Goal: Task Accomplishment & Management: Manage account settings

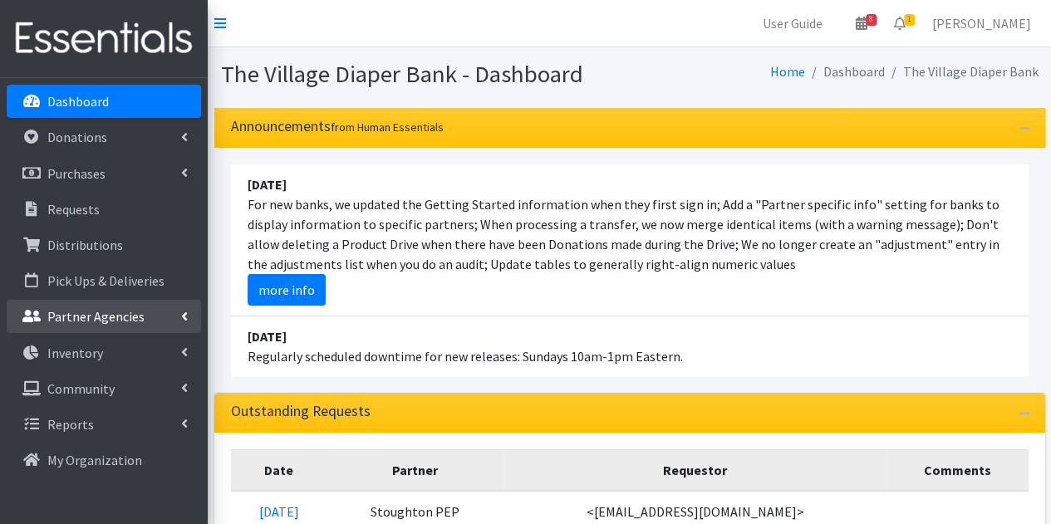
click at [105, 315] on p "Partner Agencies" at bounding box center [95, 316] width 97 height 17
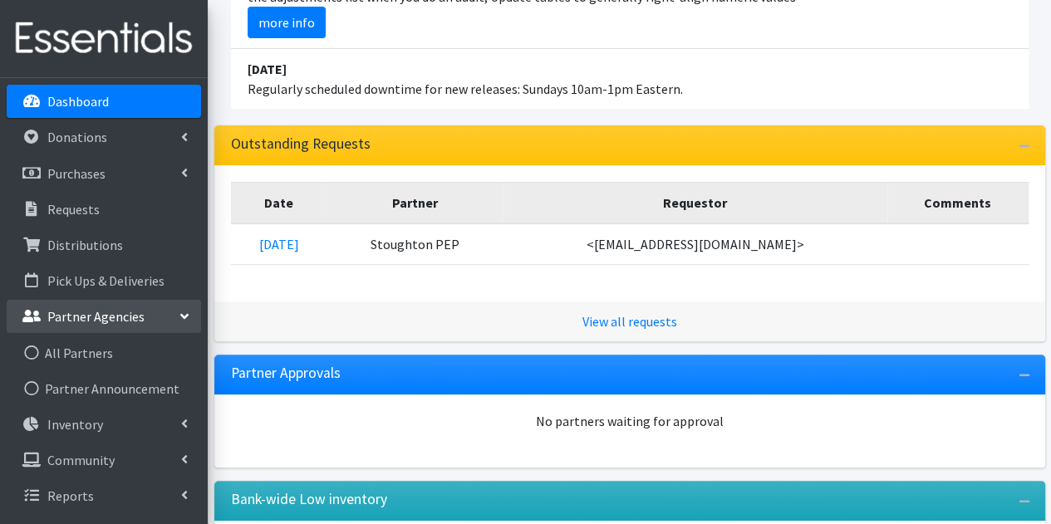
scroll to position [269, 0]
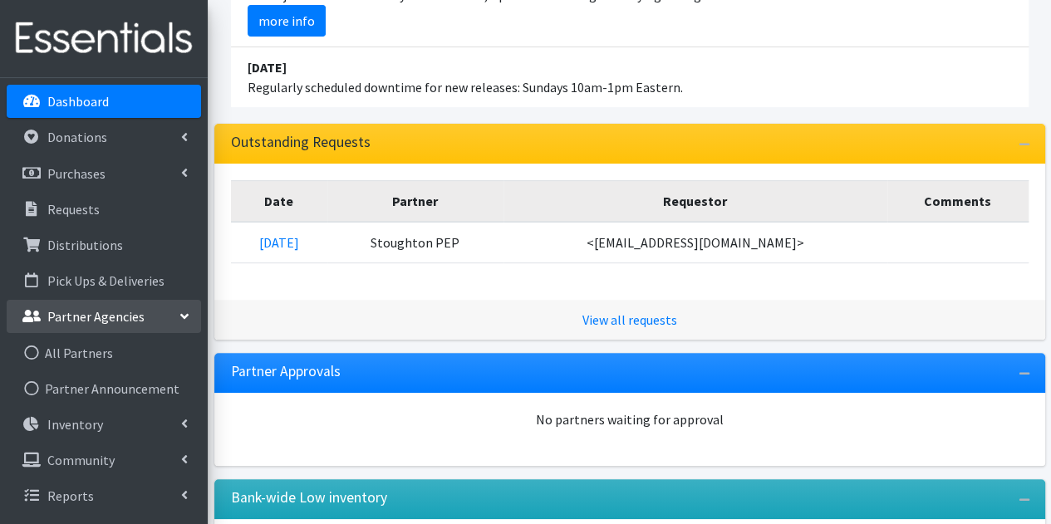
click at [94, 314] on p "Partner Agencies" at bounding box center [95, 316] width 97 height 17
click at [84, 357] on link "All Partners" at bounding box center [104, 352] width 194 height 33
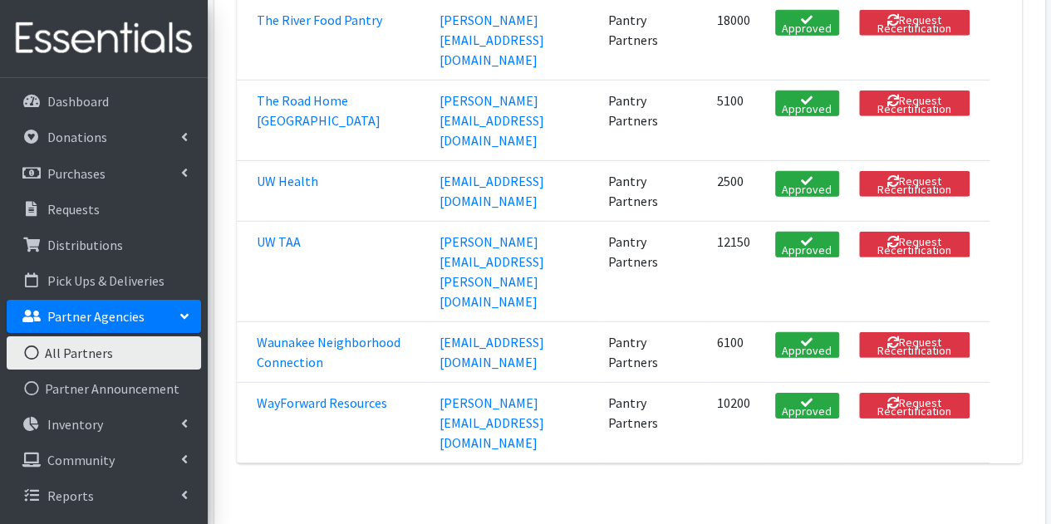
scroll to position [2374, 0]
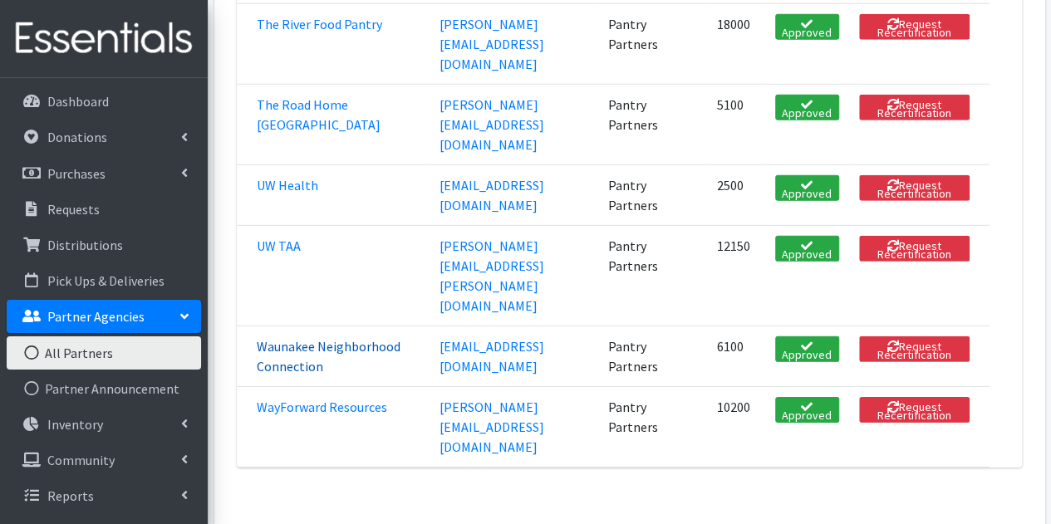
click at [301, 338] on link "Waunakee Neighborhood Connection" at bounding box center [329, 356] width 144 height 37
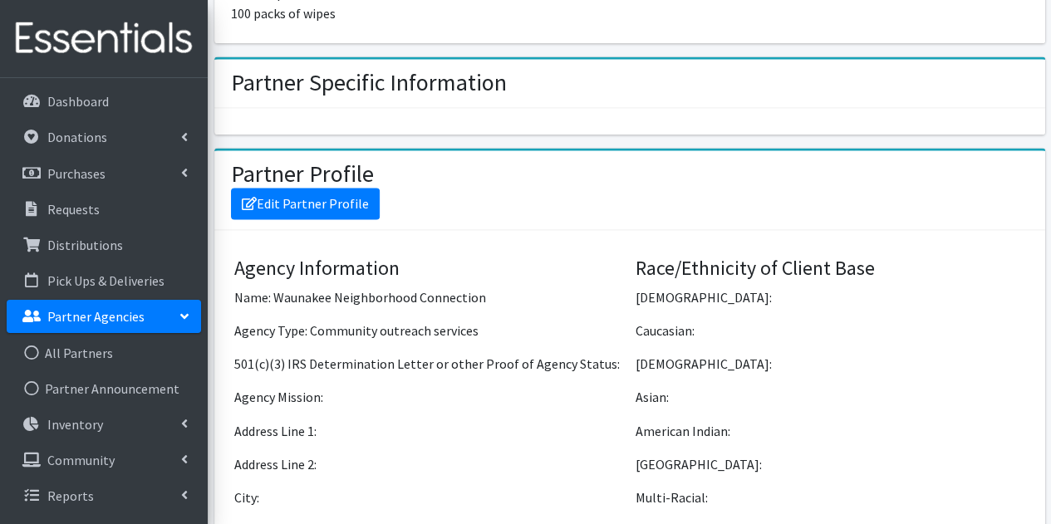
scroll to position [1179, 0]
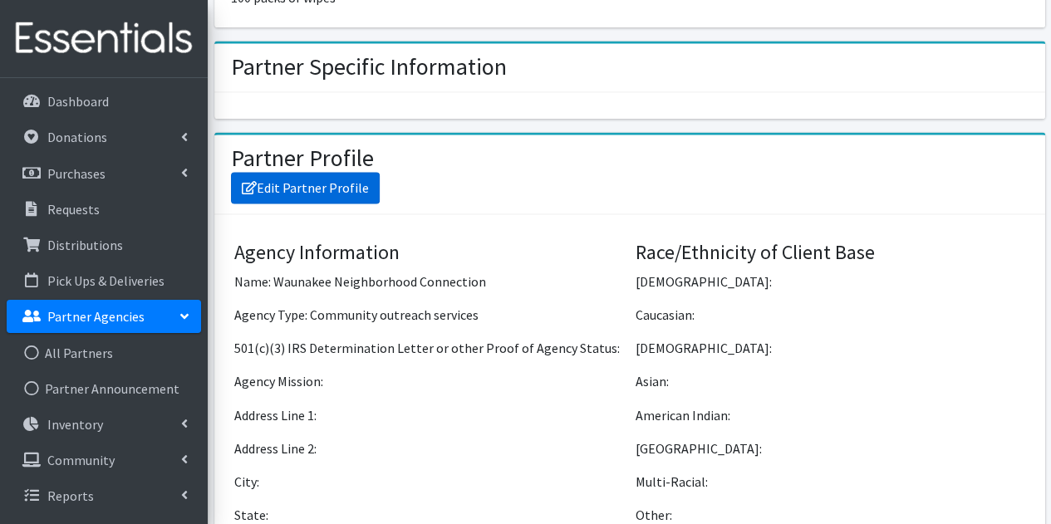
click at [343, 179] on link "Edit Partner Profile" at bounding box center [305, 188] width 149 height 32
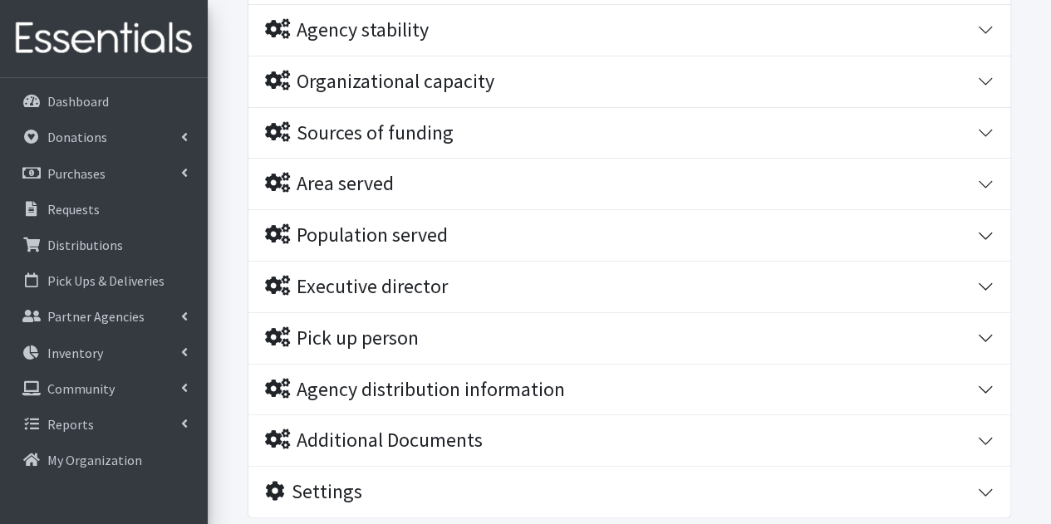
scroll to position [361, 0]
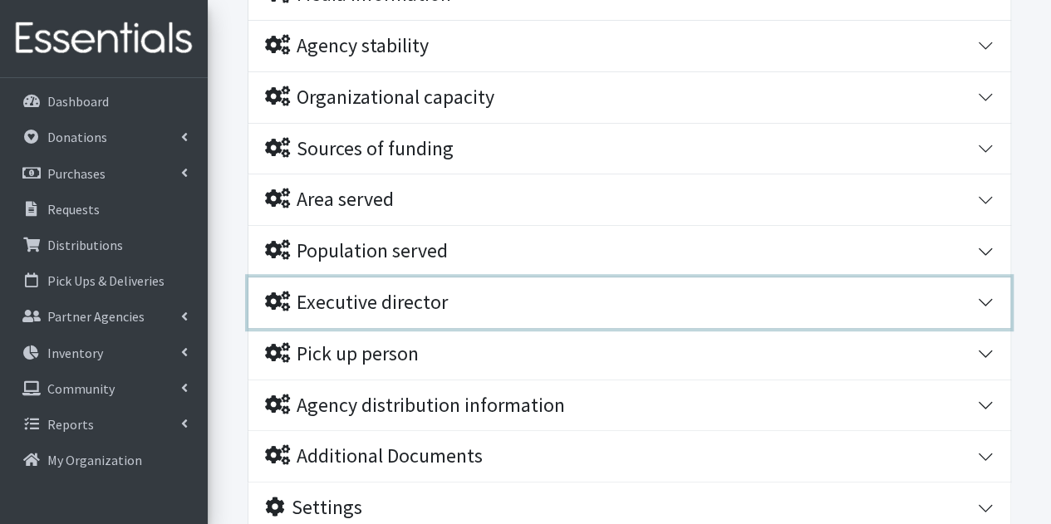
click at [375, 296] on div "Executive director" at bounding box center [356, 303] width 183 height 24
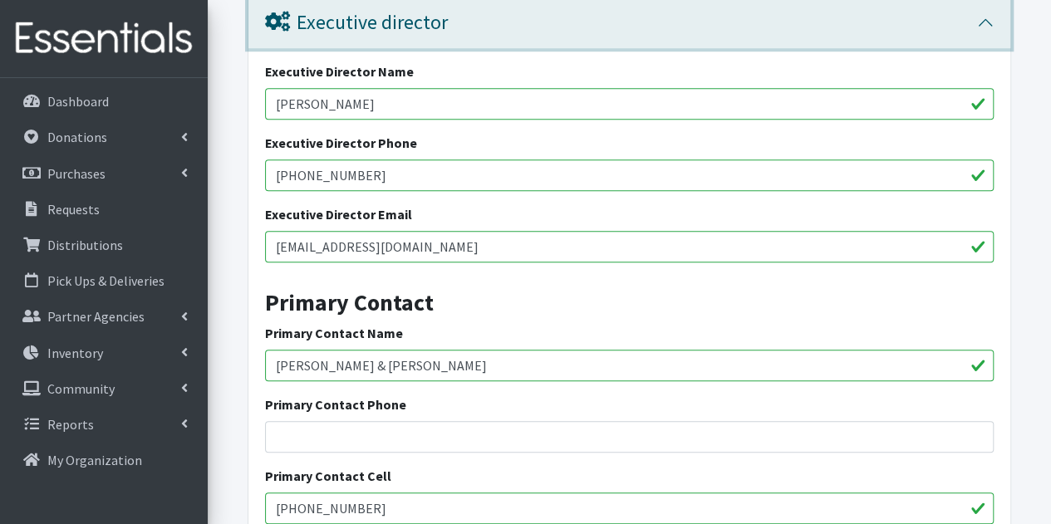
scroll to position [632, 0]
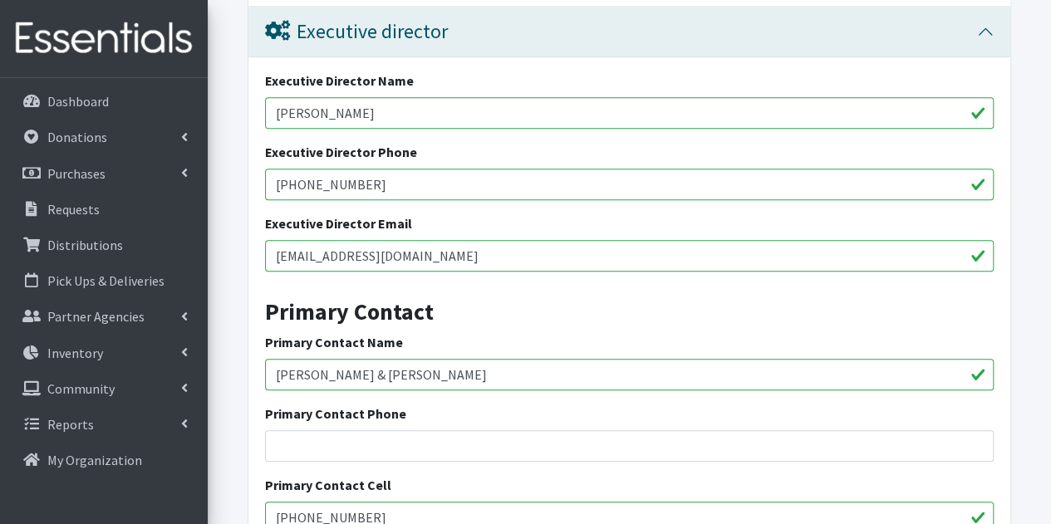
click at [375, 107] on input "Lisa Humenik" at bounding box center [629, 113] width 728 height 32
type input "L"
paste input "Vernonica Castillo"
type input "Vernonica Castillo"
click at [387, 169] on input "520-906-7901" at bounding box center [629, 185] width 728 height 32
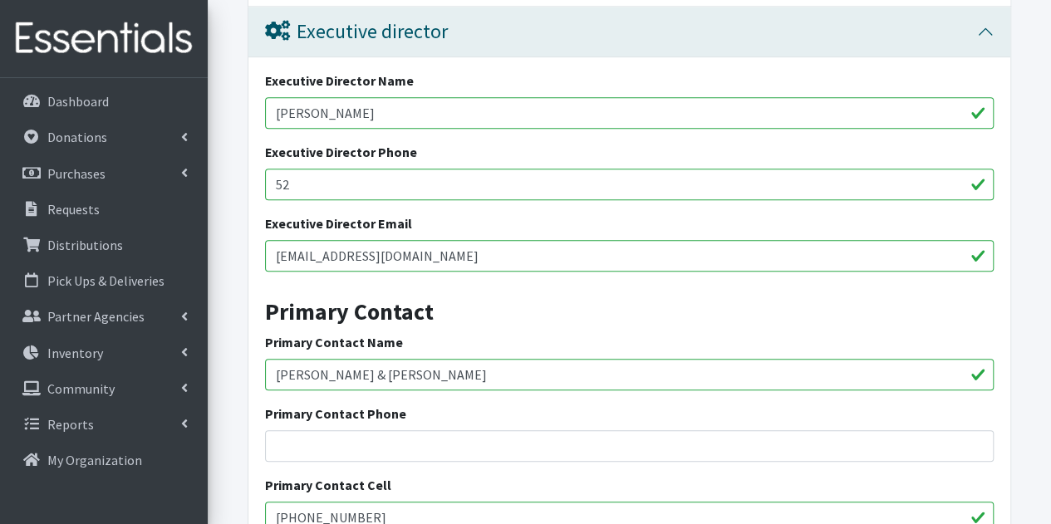
type input "5"
click at [453, 260] on input "lhumenik@waunakeenc.org" at bounding box center [629, 256] width 728 height 32
type input "l"
paste input "[EMAIL_ADDRESS][DOMAIN_NAME]"
type input "[EMAIL_ADDRESS][DOMAIN_NAME]"
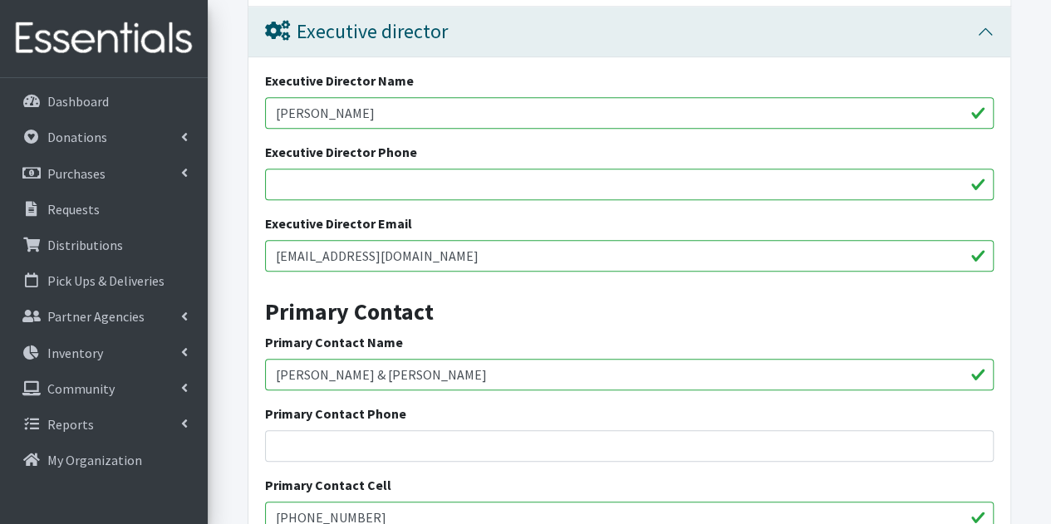
click at [413, 378] on input "[PERSON_NAME] & [PERSON_NAME]" at bounding box center [629, 375] width 728 height 32
type input "C"
paste input "[PERSON_NAME]"
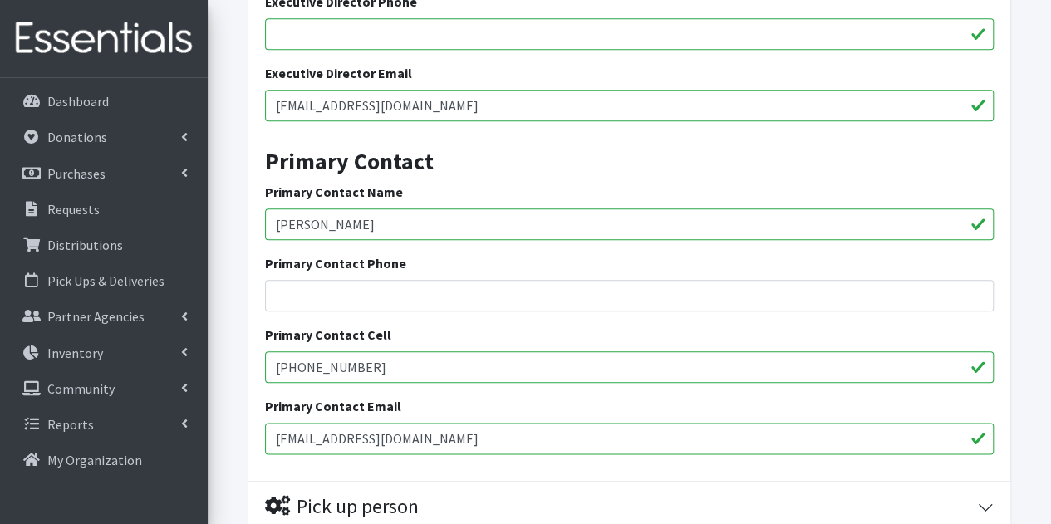
scroll to position [787, 0]
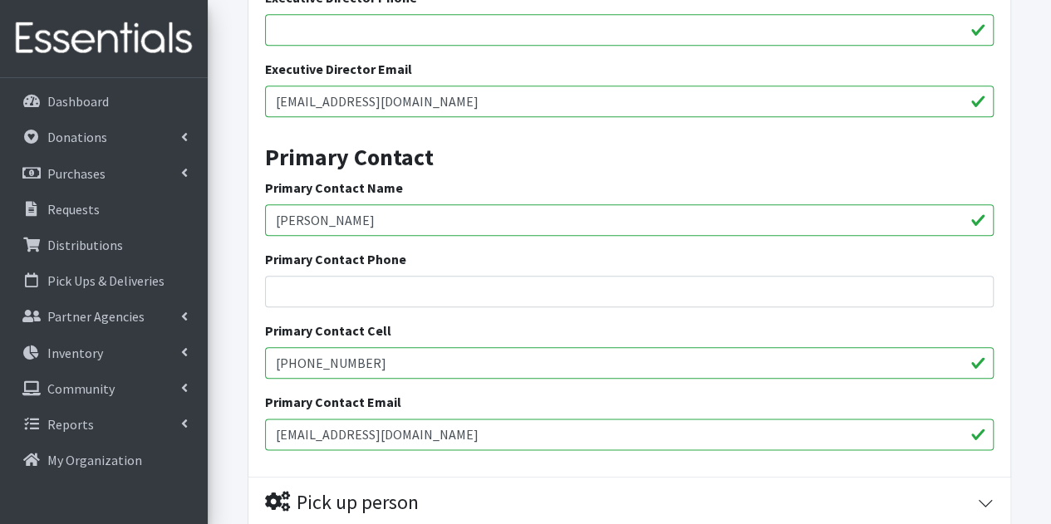
type input "[PERSON_NAME]"
click at [399, 360] on input "[PHONE_NUMBER]" at bounding box center [629, 363] width 728 height 32
type input "6"
click at [444, 434] on input "[EMAIL_ADDRESS][DOMAIN_NAME]" at bounding box center [629, 435] width 728 height 32
type input "d"
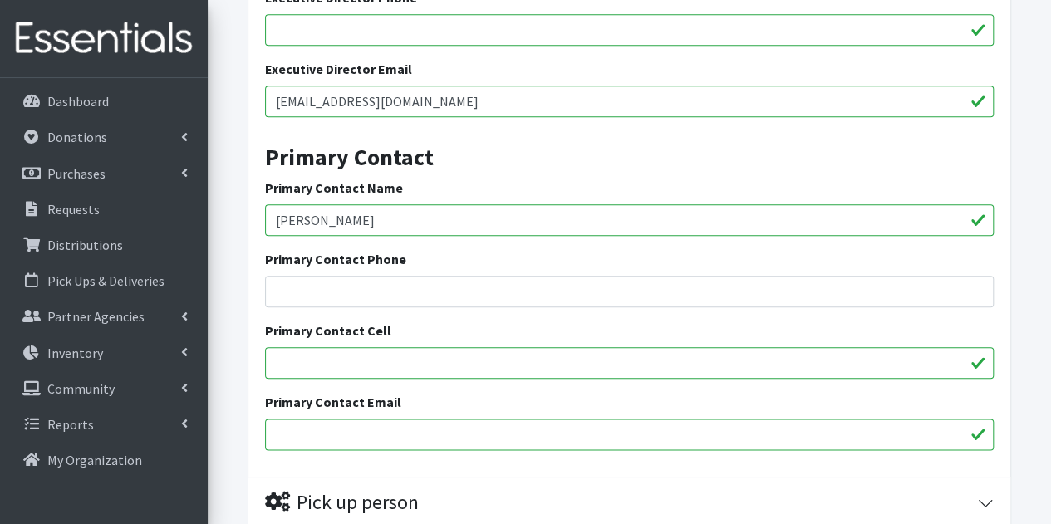
paste input "[PERSON_NAME]"
type input "L"
paste input "[EMAIL_ADDRESS][DOMAIN_NAME]"
type input "[EMAIL_ADDRESS][DOMAIN_NAME]"
click at [621, 355] on input "Primary Contact Cell" at bounding box center [629, 363] width 728 height 32
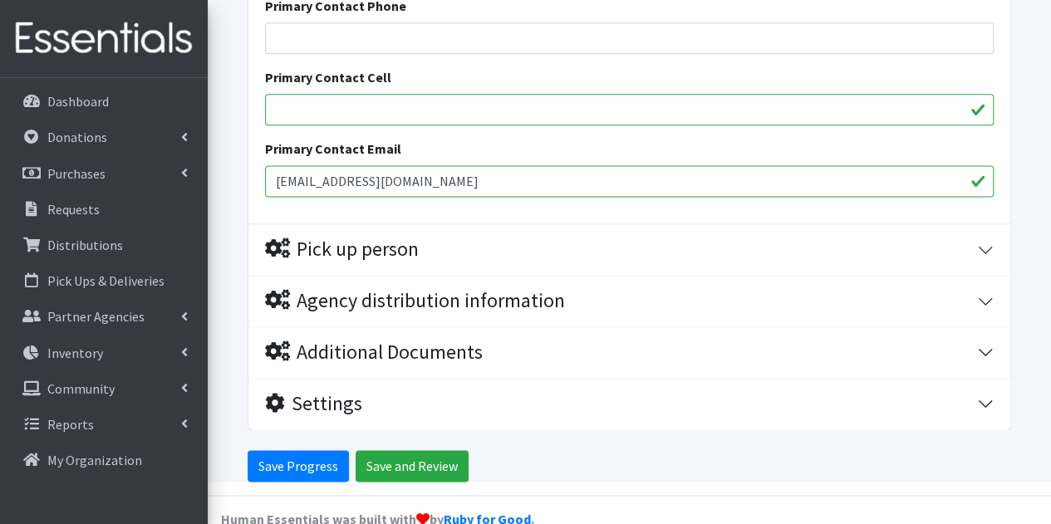
scroll to position [1066, 0]
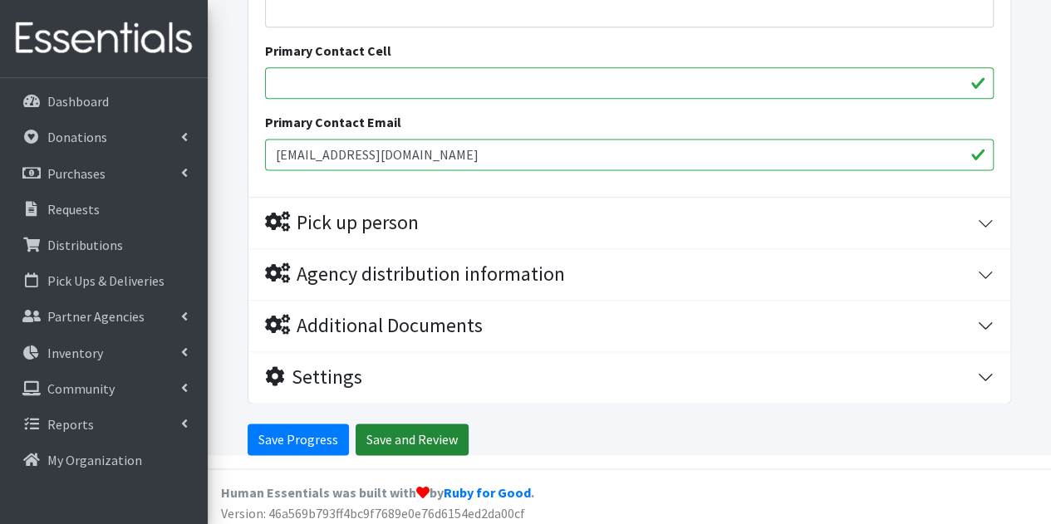
click at [380, 429] on input "Save and Review" at bounding box center [411, 440] width 113 height 32
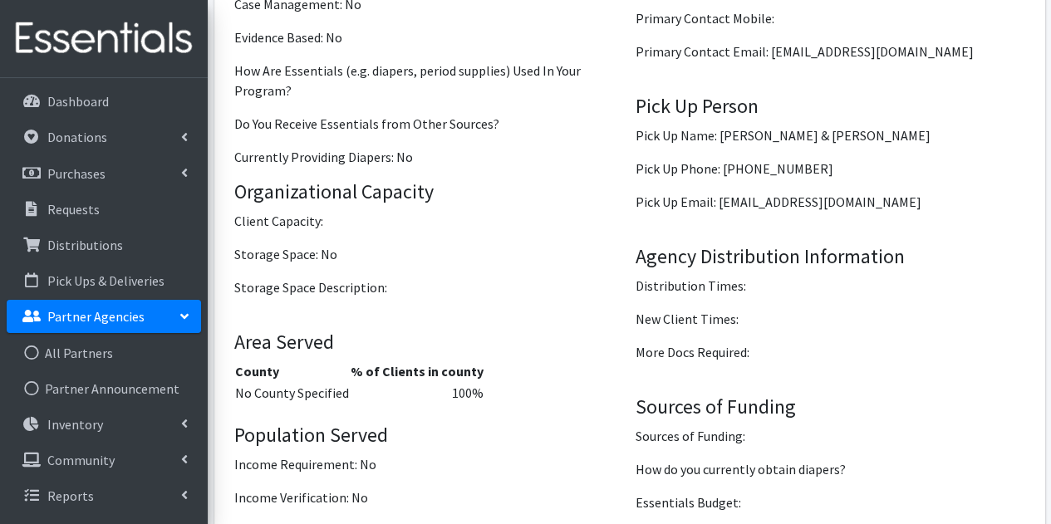
scroll to position [2302, 0]
